Goal: Find specific page/section: Find specific page/section

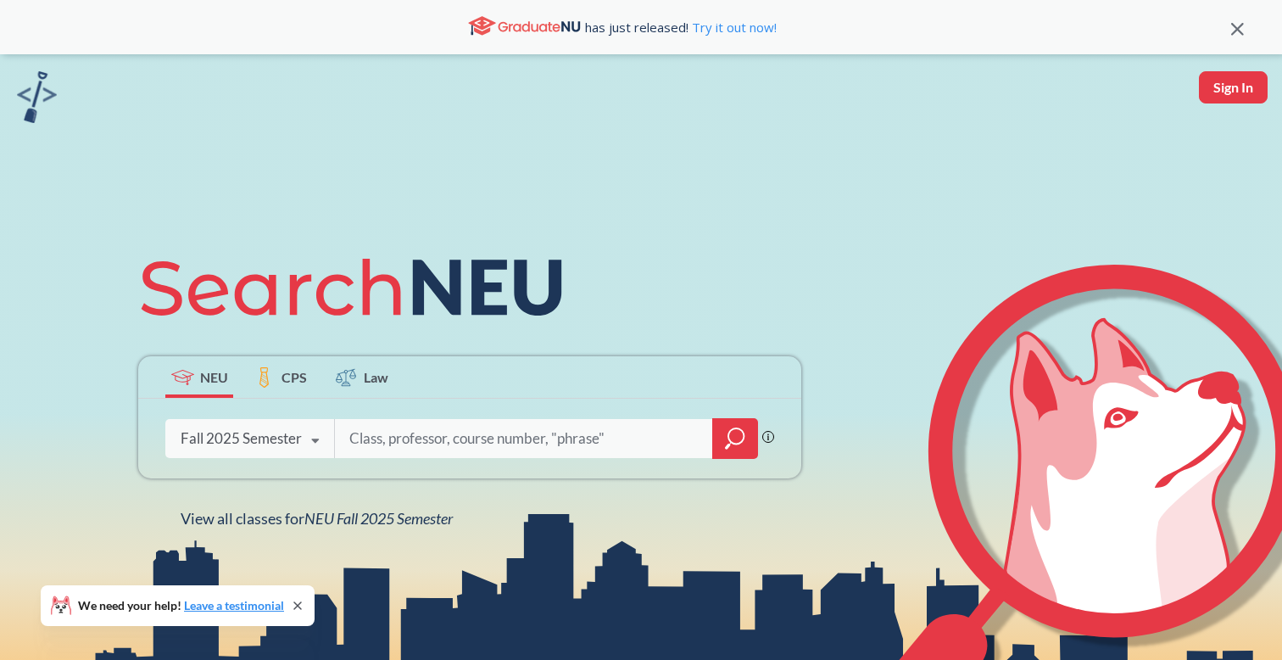
click at [302, 604] on icon at bounding box center [298, 606] width 14 height 14
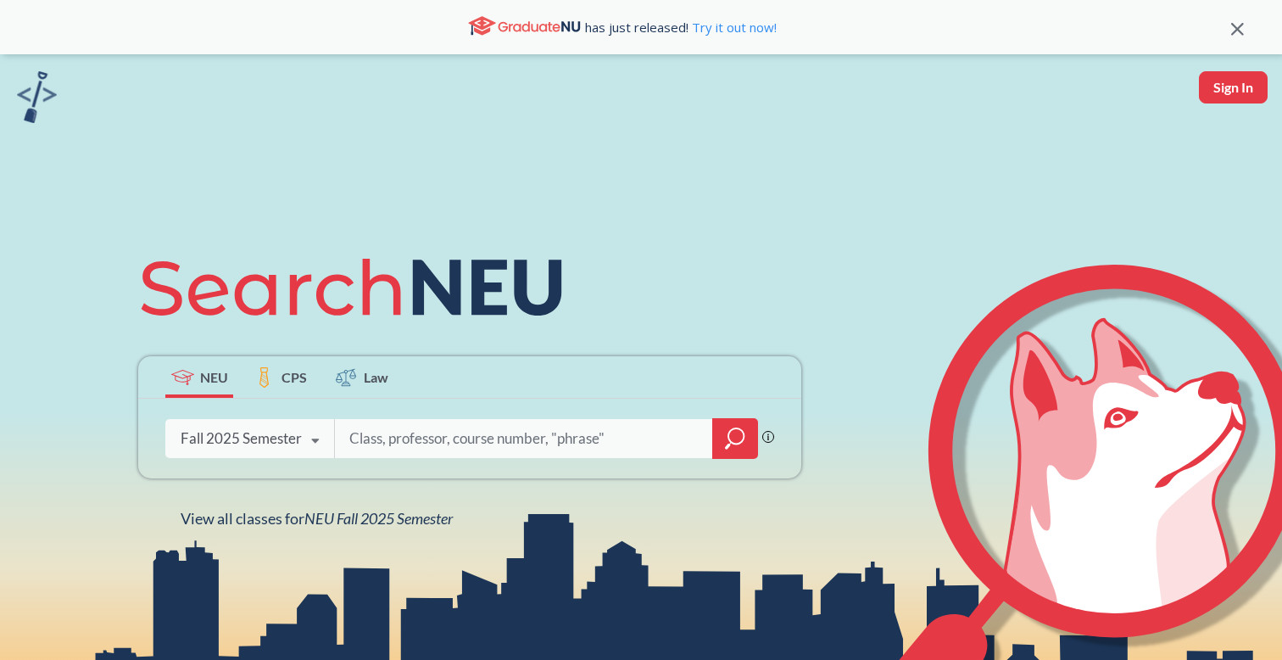
click at [294, 462] on div "Phrase search guarantees the exact search appears in the results. Ex. If you wa…" at bounding box center [469, 439] width 663 height 80
click at [294, 447] on div "Fall 2025 Semester" at bounding box center [241, 438] width 121 height 19
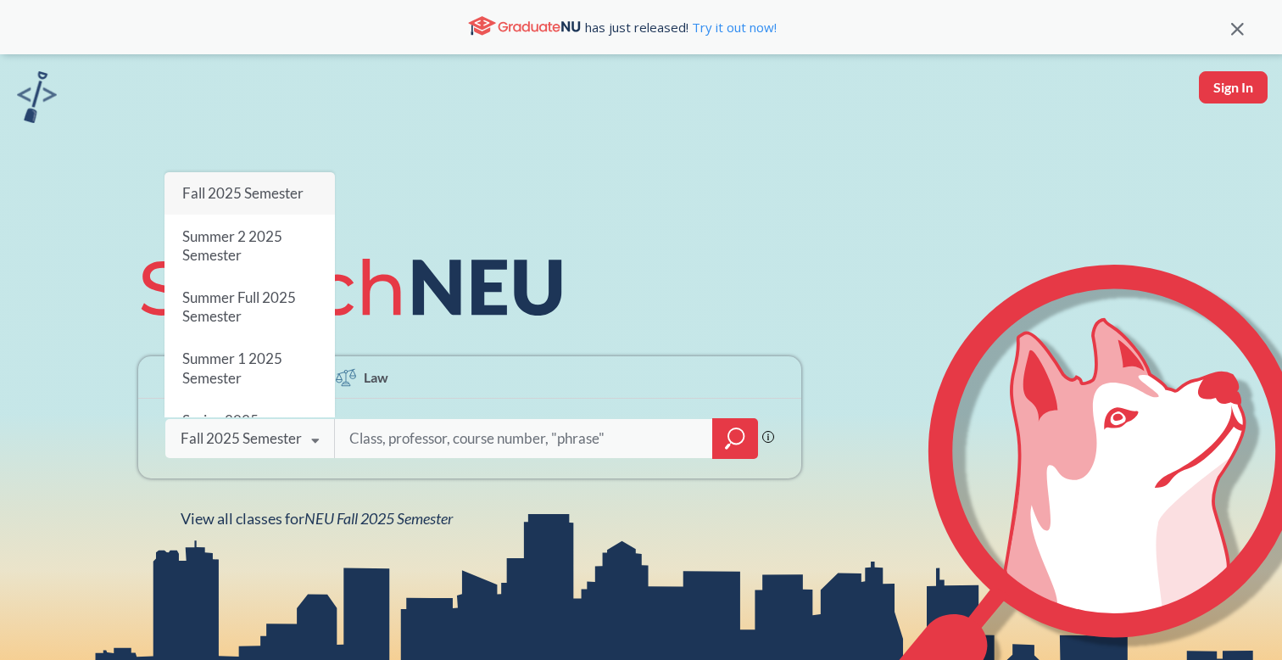
click at [692, 549] on div "NEU CPS Law Phrase search guarantees the exact search appears in the results. E…" at bounding box center [641, 384] width 1282 height 660
